Goal: Task Accomplishment & Management: Manage account settings

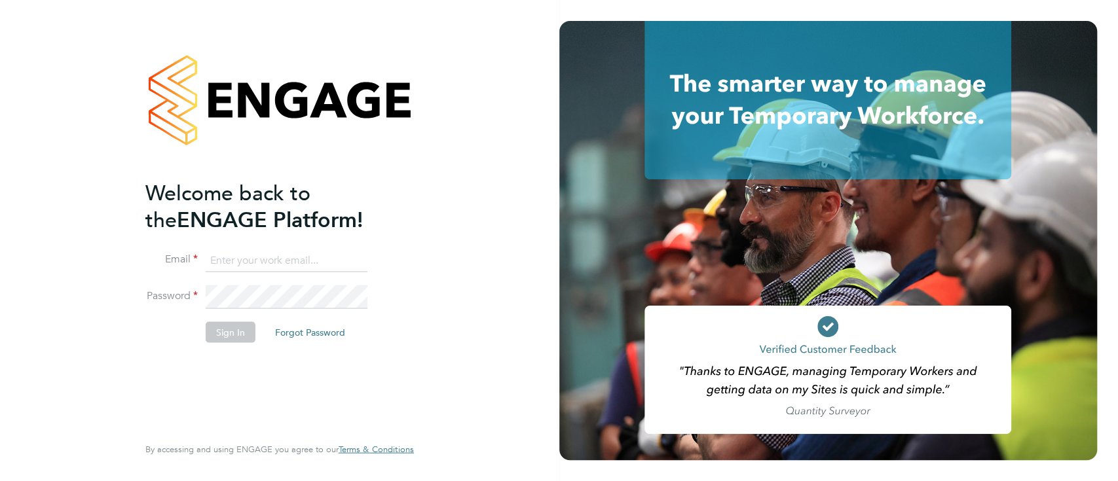
type input "hannah.sawitzki@manpower.co.uk"
click at [229, 338] on button "Sign In" at bounding box center [231, 332] width 50 height 21
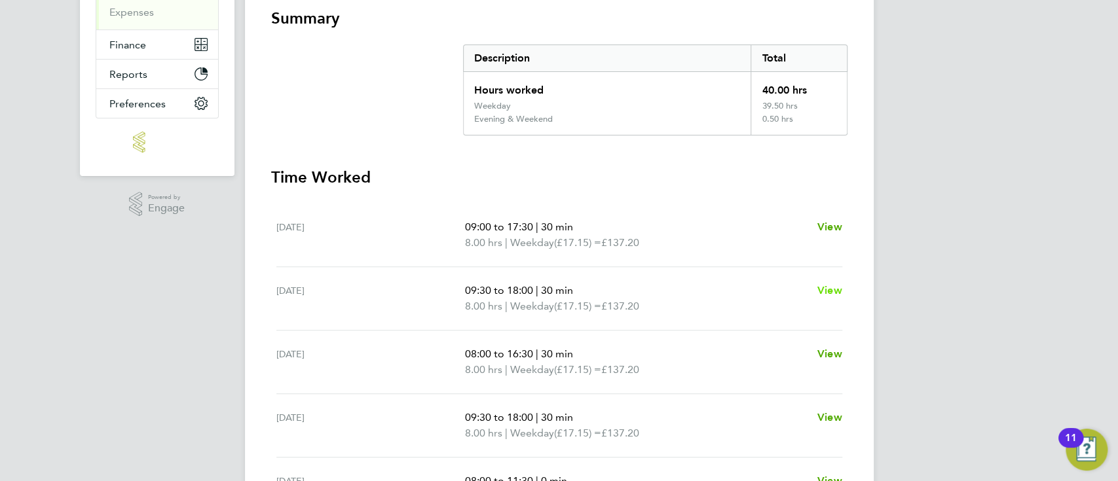
scroll to position [244, 0]
